Goal: Information Seeking & Learning: Compare options

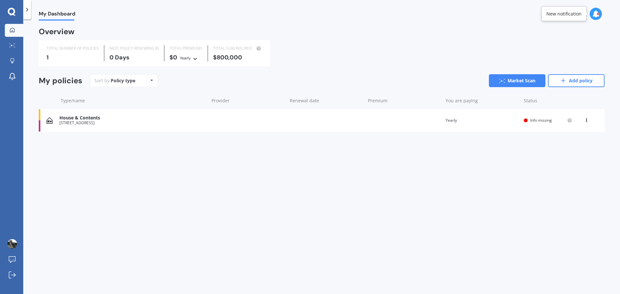
click at [586, 120] on icon at bounding box center [586, 119] width 5 height 4
click at [571, 145] on div "Delete" at bounding box center [572, 145] width 64 height 13
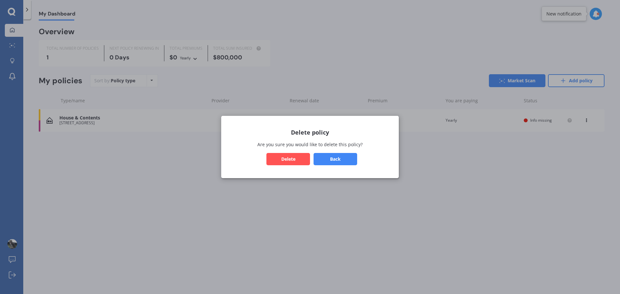
click at [290, 156] on button "Delete" at bounding box center [288, 159] width 44 height 12
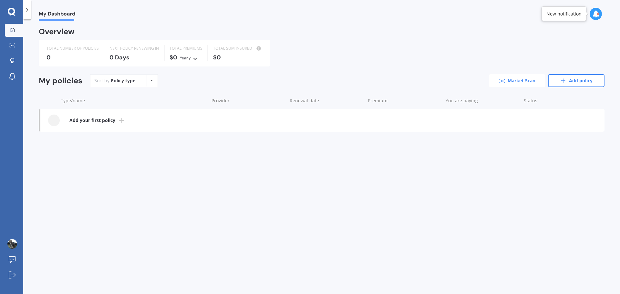
click at [522, 79] on link "Market Scan" at bounding box center [517, 80] width 57 height 13
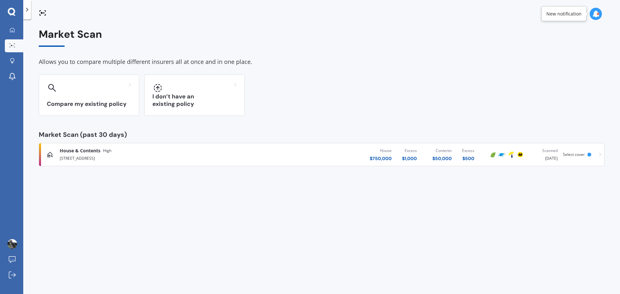
click at [576, 154] on span "Select cover" at bounding box center [574, 154] width 22 height 5
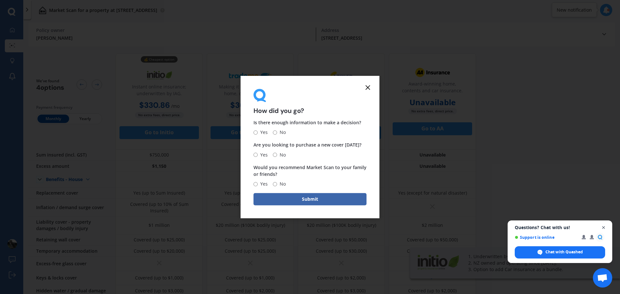
click at [605, 228] on span "Close chat" at bounding box center [604, 228] width 8 height 8
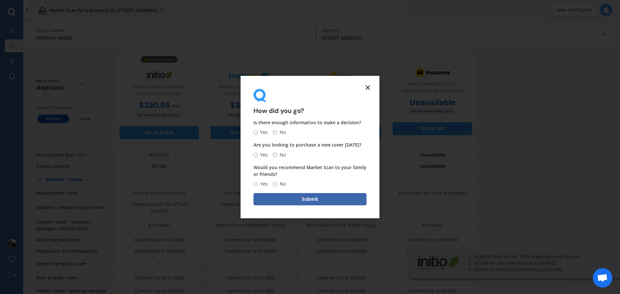
click at [370, 87] on icon at bounding box center [368, 88] width 8 height 8
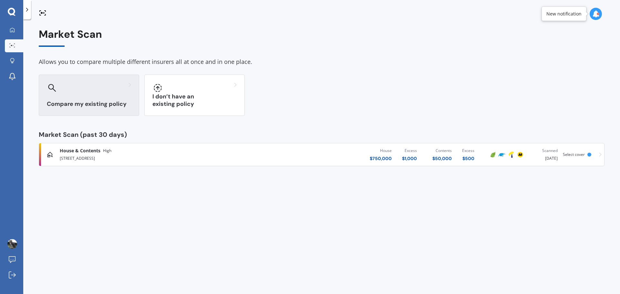
click at [90, 96] on div "Compare my existing policy" at bounding box center [89, 95] width 100 height 41
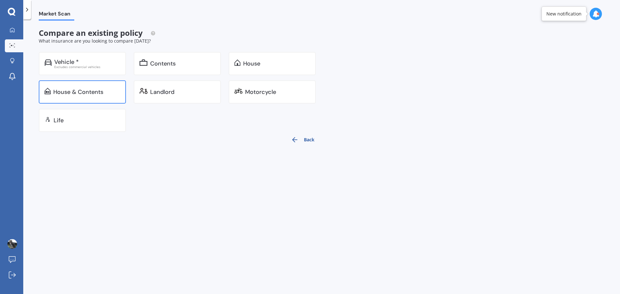
click at [89, 91] on div "House & Contents" at bounding box center [78, 92] width 50 height 6
